Goal: Transaction & Acquisition: Purchase product/service

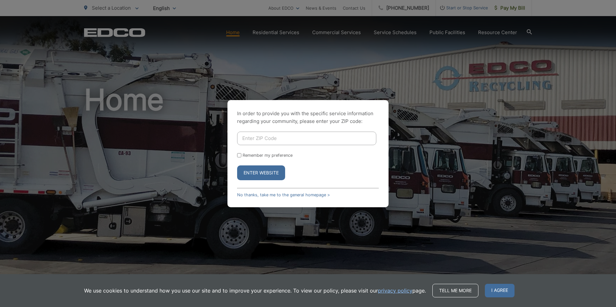
click at [296, 139] on input "Enter ZIP Code" at bounding box center [306, 139] width 139 height 14
drag, startPoint x: 296, startPoint y: 135, endPoint x: 236, endPoint y: 154, distance: 63.0
click at [297, 135] on input "92084" at bounding box center [306, 139] width 139 height 14
type input "92084"
click at [246, 155] on label "Remember my preference" at bounding box center [267, 155] width 50 height 5
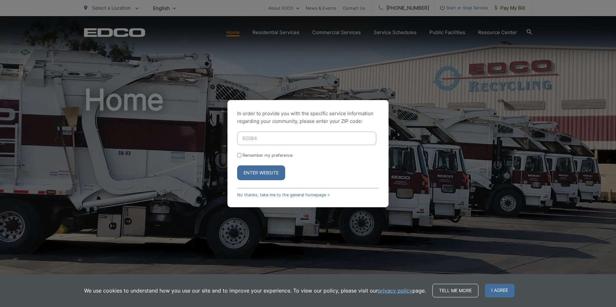
click at [241, 155] on input "Remember my preference" at bounding box center [239, 155] width 4 height 4
checkbox input "true"
click at [257, 179] on button "Enter Website" at bounding box center [261, 172] width 48 height 15
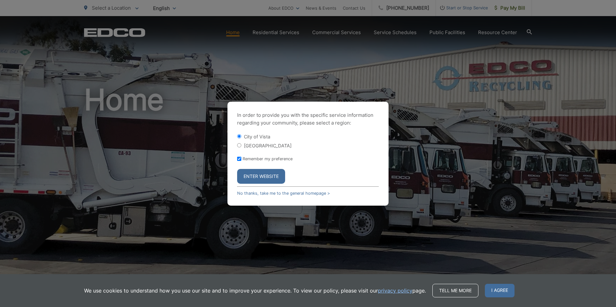
click at [257, 174] on button "Enter Website" at bounding box center [261, 176] width 48 height 15
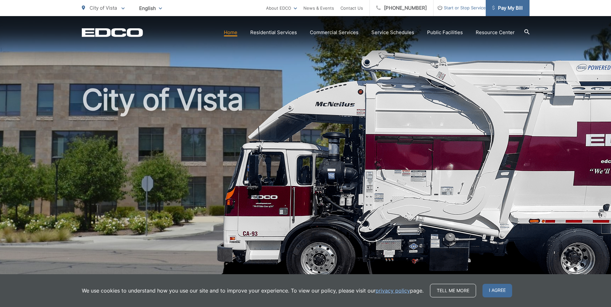
click at [525, 8] on link "Pay My Bill" at bounding box center [508, 8] width 44 height 16
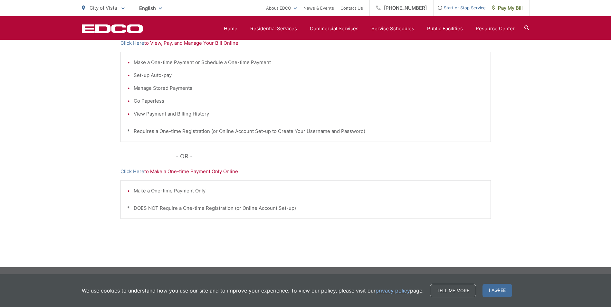
scroll to position [54, 0]
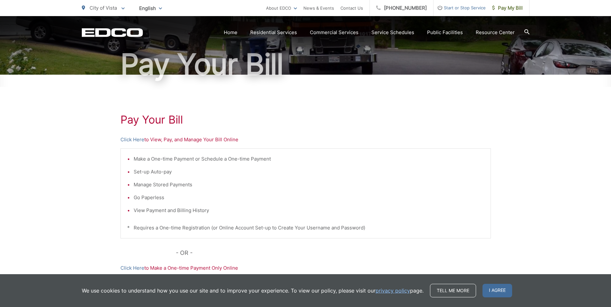
click at [183, 142] on p "Click Here to View, Pay, and Manage Your Bill Online" at bounding box center [305, 140] width 370 height 8
click at [125, 137] on link "Click Here" at bounding box center [132, 140] width 24 height 8
click at [135, 139] on link "Click Here" at bounding box center [132, 140] width 24 height 8
